Goal: Task Accomplishment & Management: Manage account settings

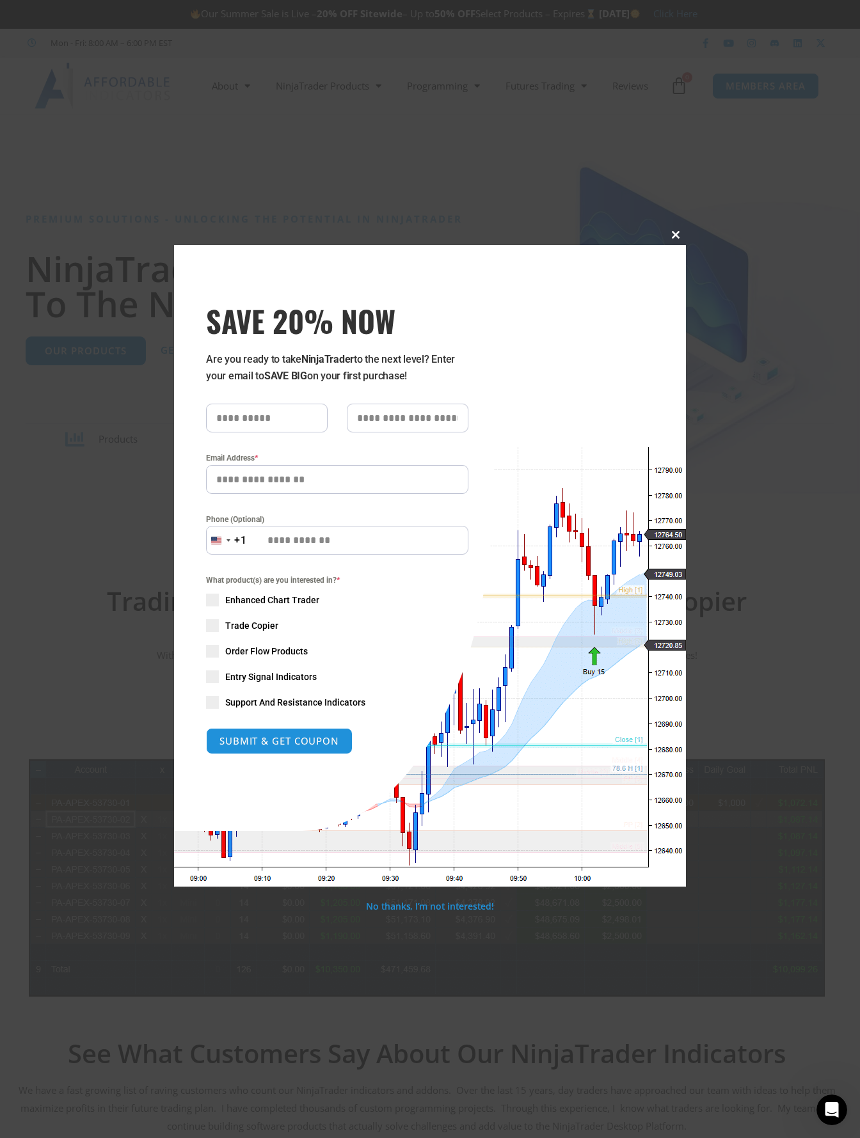
click at [672, 235] on span at bounding box center [675, 235] width 20 height 8
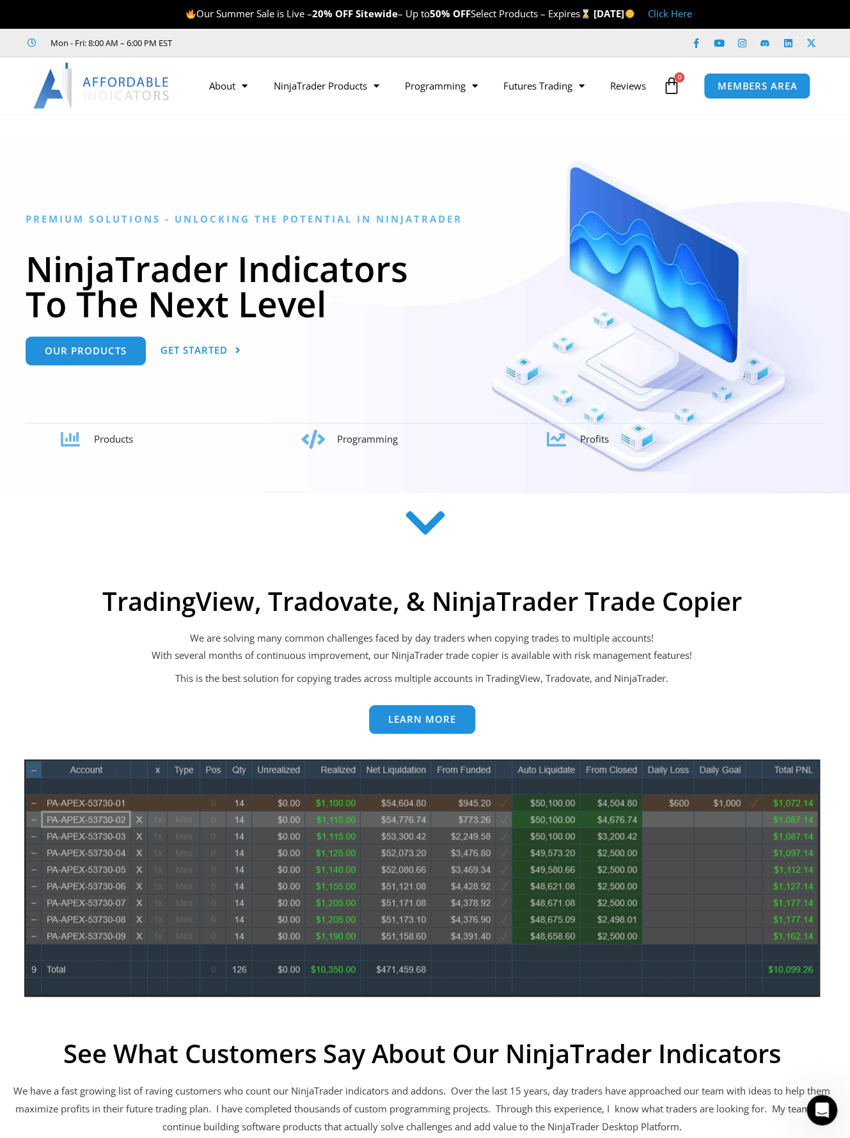
drag, startPoint x: 77, startPoint y: 0, endPoint x: 366, endPoint y: 175, distance: 337.6
click at [364, 177] on div at bounding box center [425, 316] width 850 height 354
click at [750, 207] on div "Premium Solutions - Unlocking the Potential in NinjaTrader NinjaTrader Indicato…" at bounding box center [425, 326] width 799 height 246
click at [750, 95] on link "MEMBERS AREA" at bounding box center [757, 85] width 117 height 29
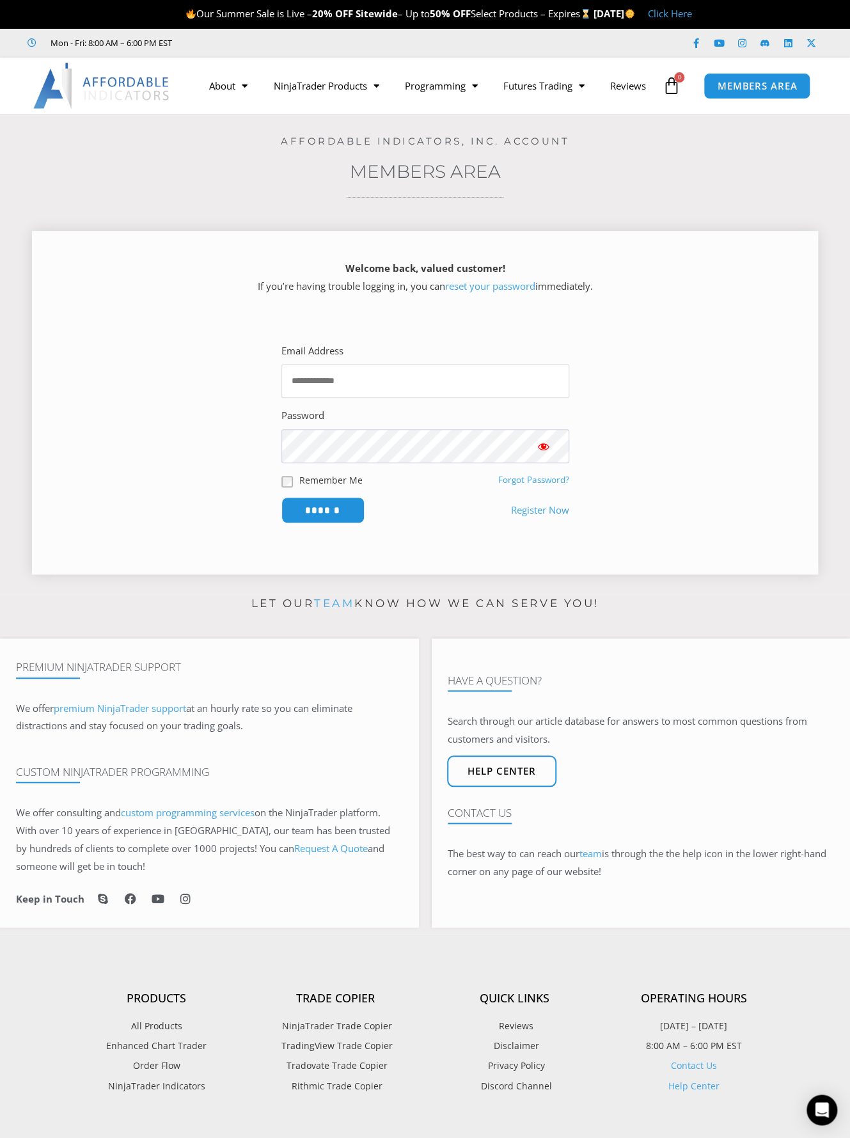
type input "**********"
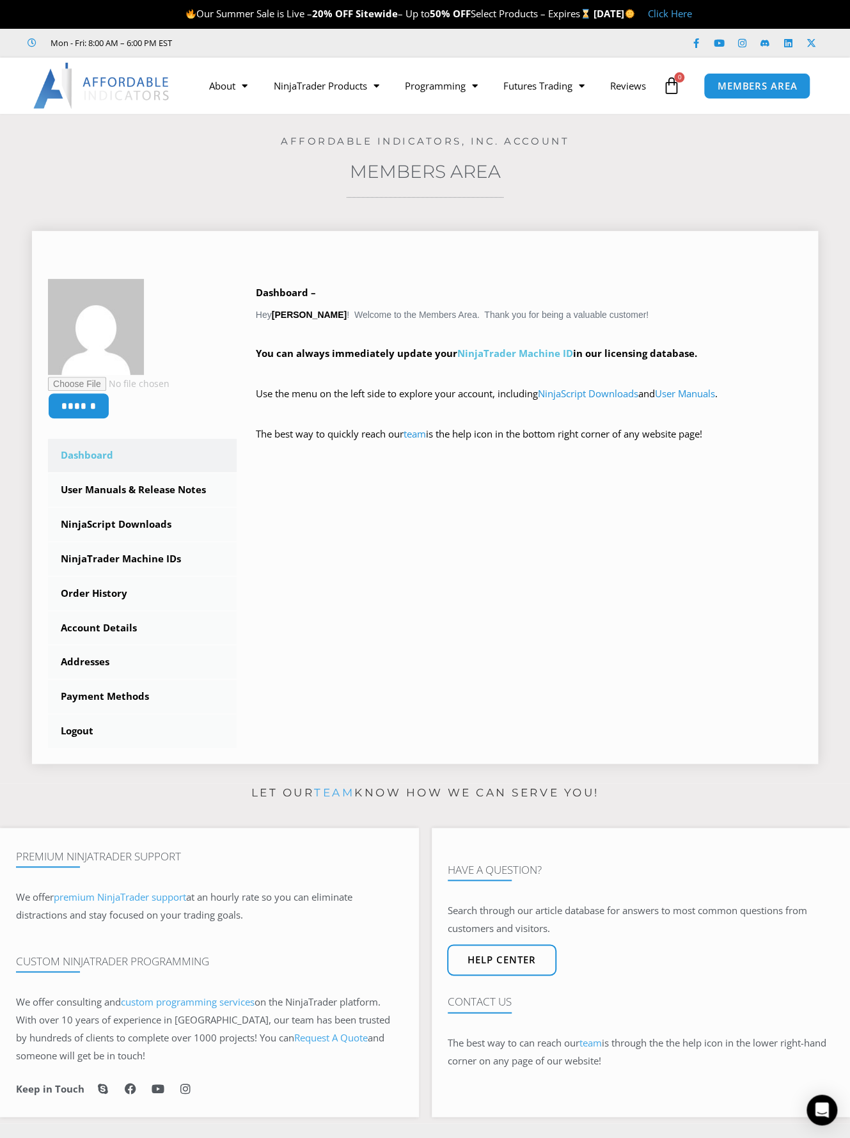
click at [524, 356] on link "NinjaTrader Machine ID" at bounding box center [515, 353] width 116 height 13
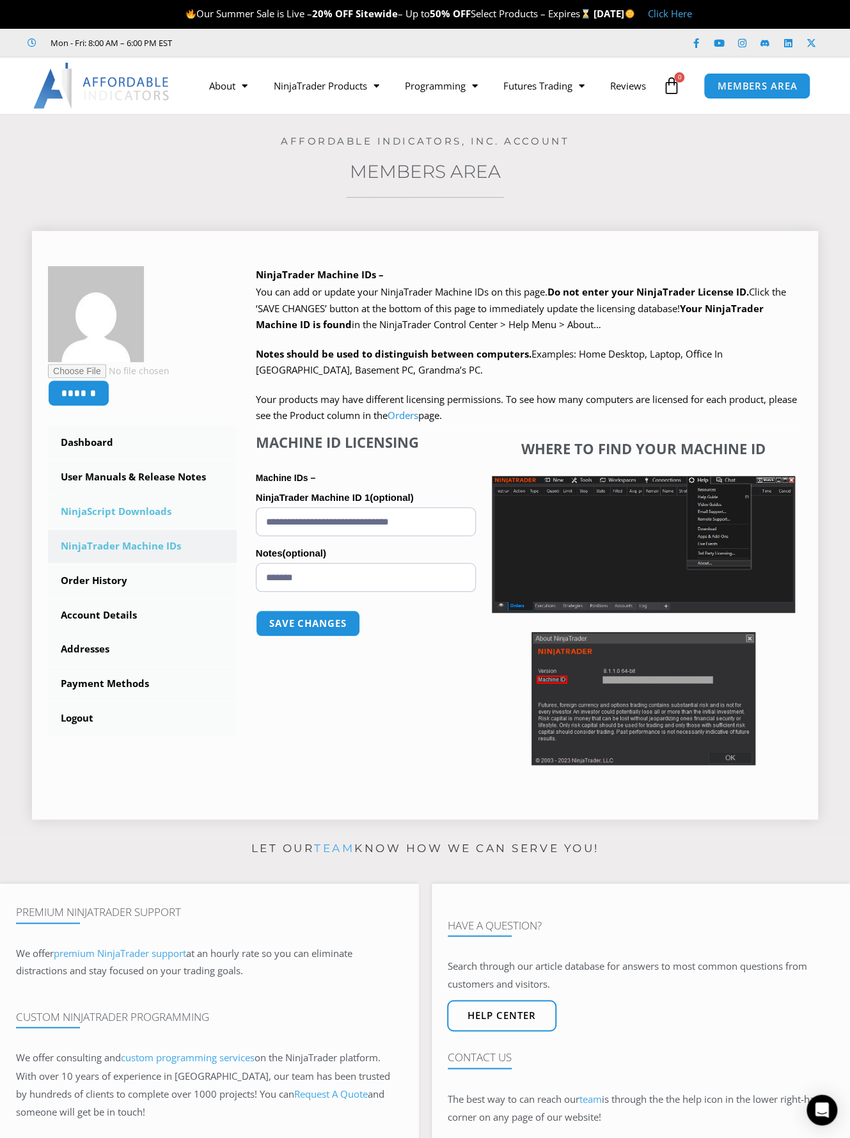
click at [98, 519] on link "NinjaScript Downloads" at bounding box center [142, 511] width 189 height 33
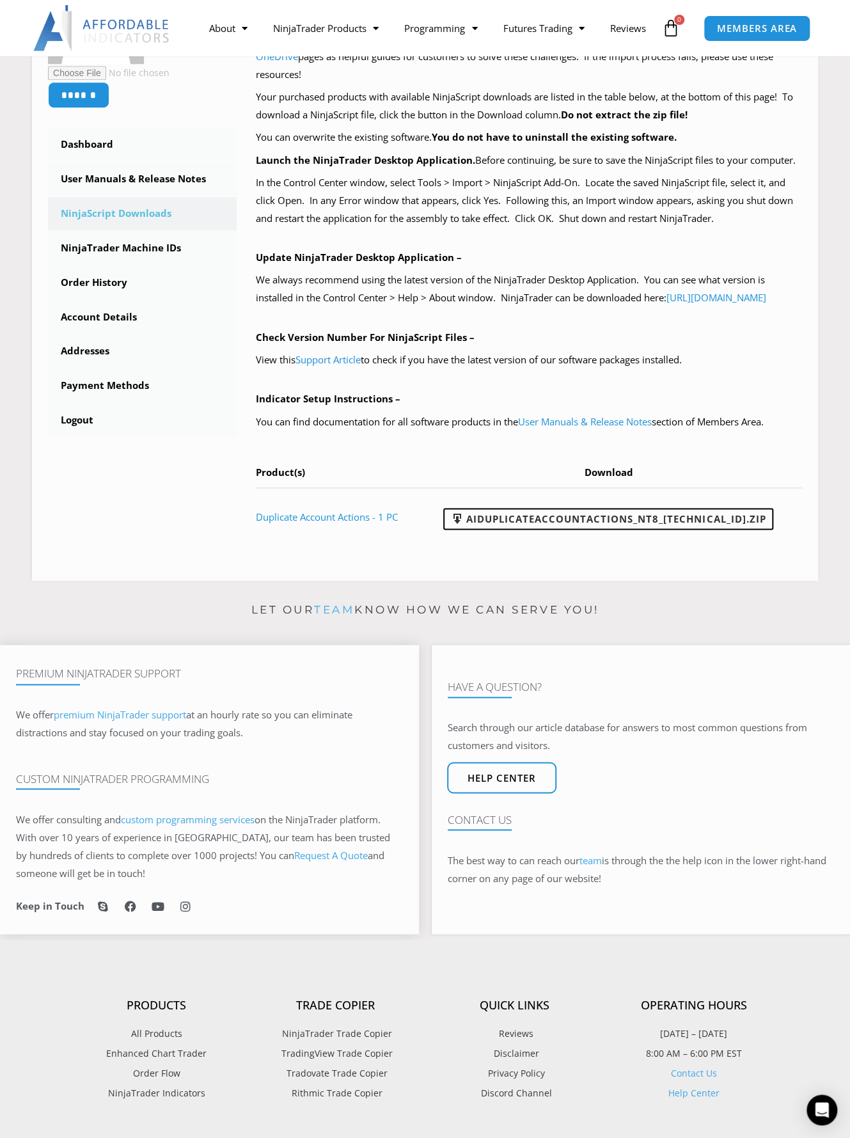
scroll to position [104, 0]
